Goal: Transaction & Acquisition: Book appointment/travel/reservation

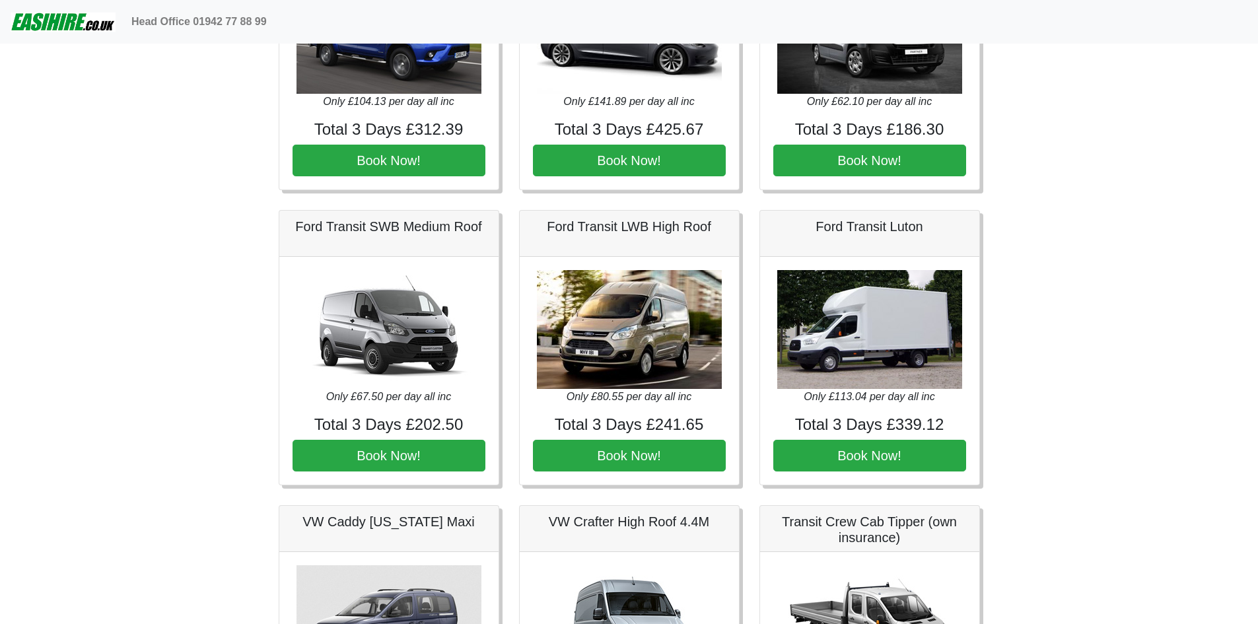
scroll to position [396, 0]
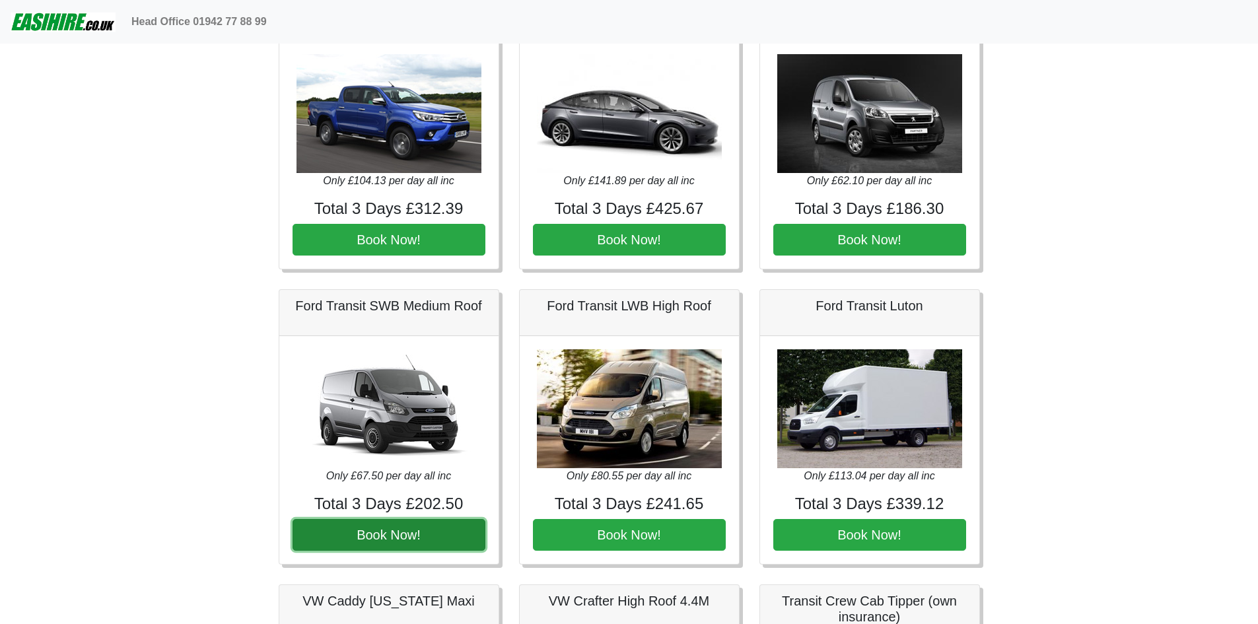
click at [358, 521] on button "Book Now!" at bounding box center [388, 535] width 193 height 32
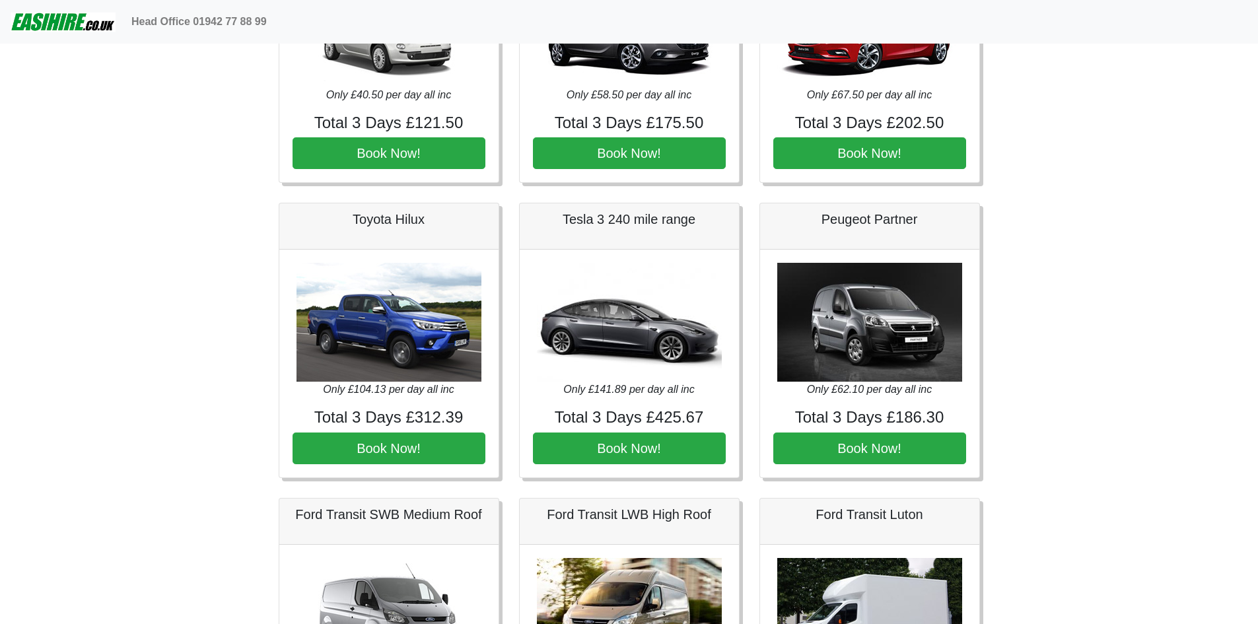
scroll to position [0, 0]
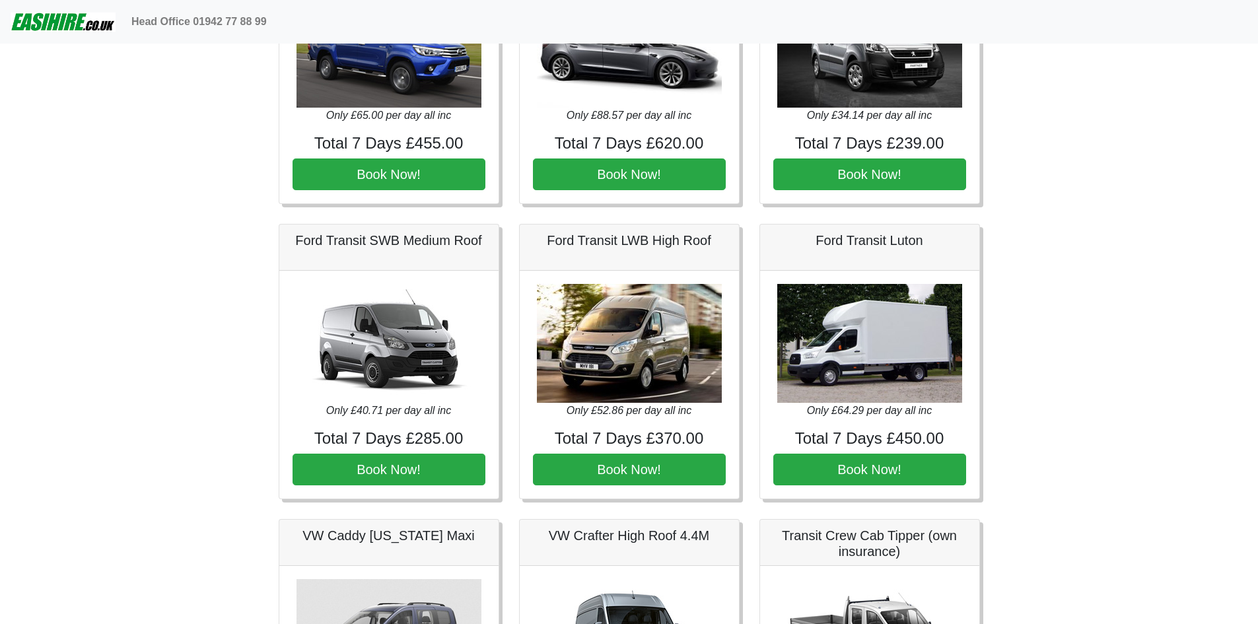
scroll to position [462, 0]
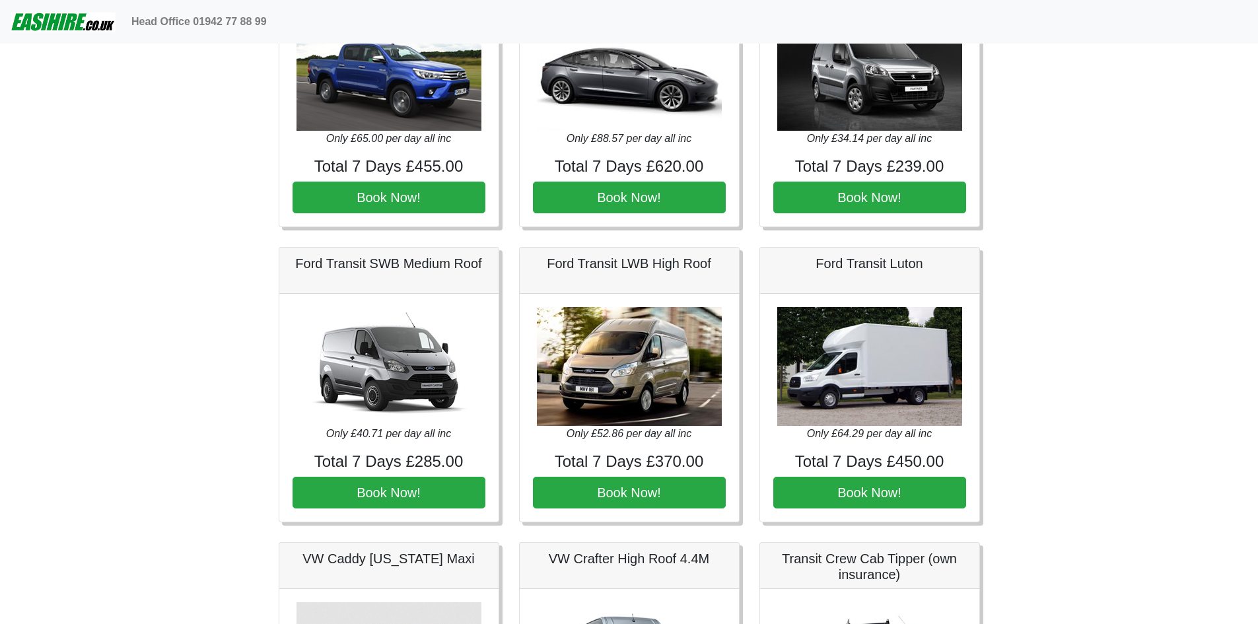
scroll to position [462, 0]
